Goal: Check status: Check status

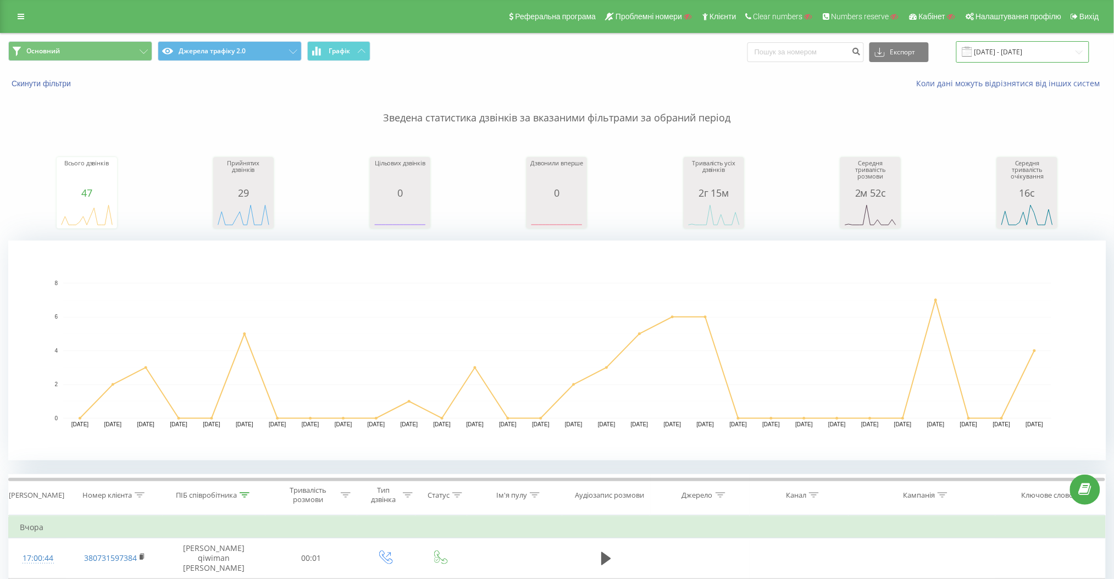
click at [1021, 50] on input "[DATE] - [DATE]" at bounding box center [1023, 51] width 133 height 21
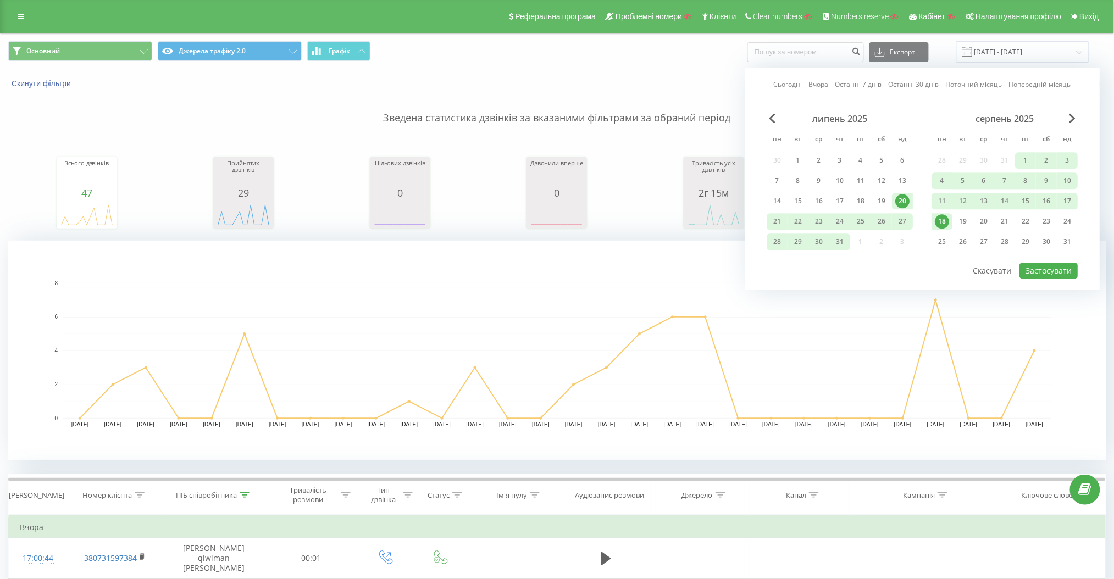
drag, startPoint x: 918, startPoint y: 87, endPoint x: 997, endPoint y: 161, distance: 107.8
click at [918, 87] on link "Останні 30 днів" at bounding box center [914, 85] width 51 height 10
click at [1060, 269] on button "Застосувати" at bounding box center [1049, 271] width 58 height 16
type input "[DATE] - [DATE]"
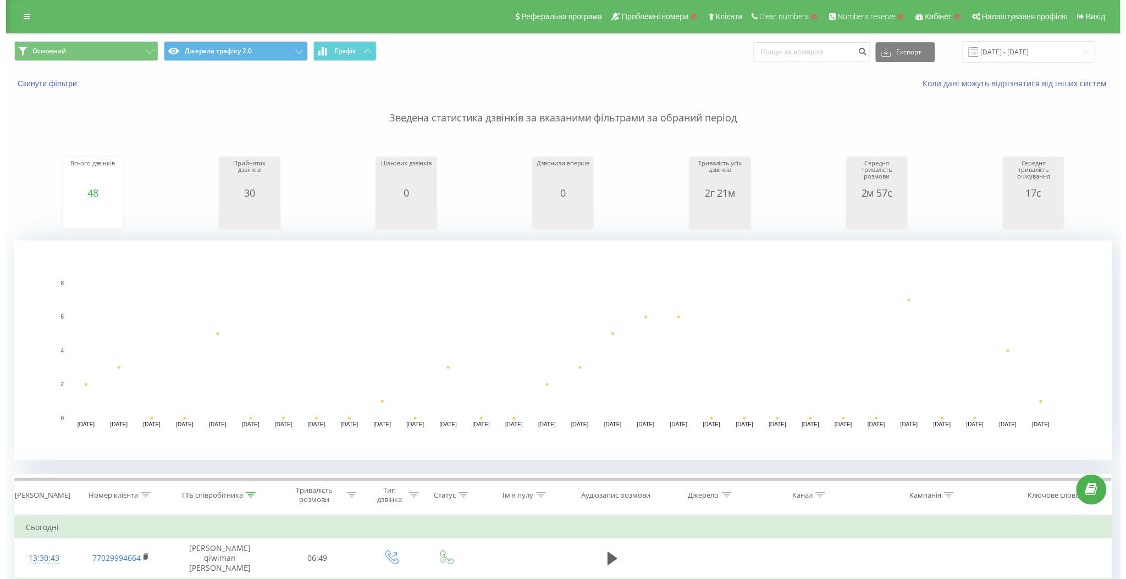
scroll to position [293, 0]
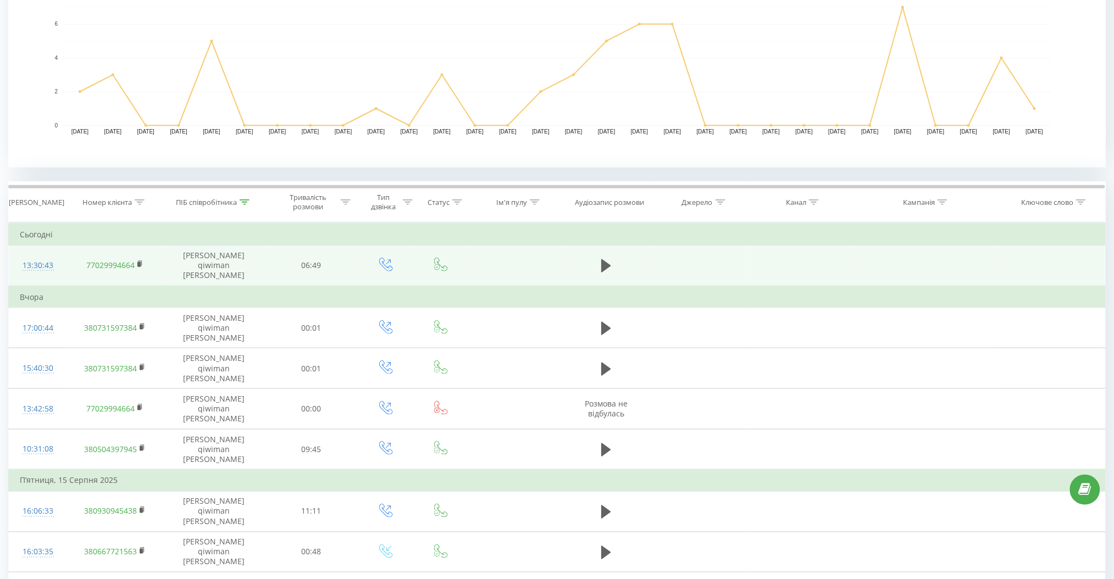
click at [47, 261] on div "13:30:43" at bounding box center [38, 265] width 36 height 21
